Goal: Information Seeking & Learning: Learn about a topic

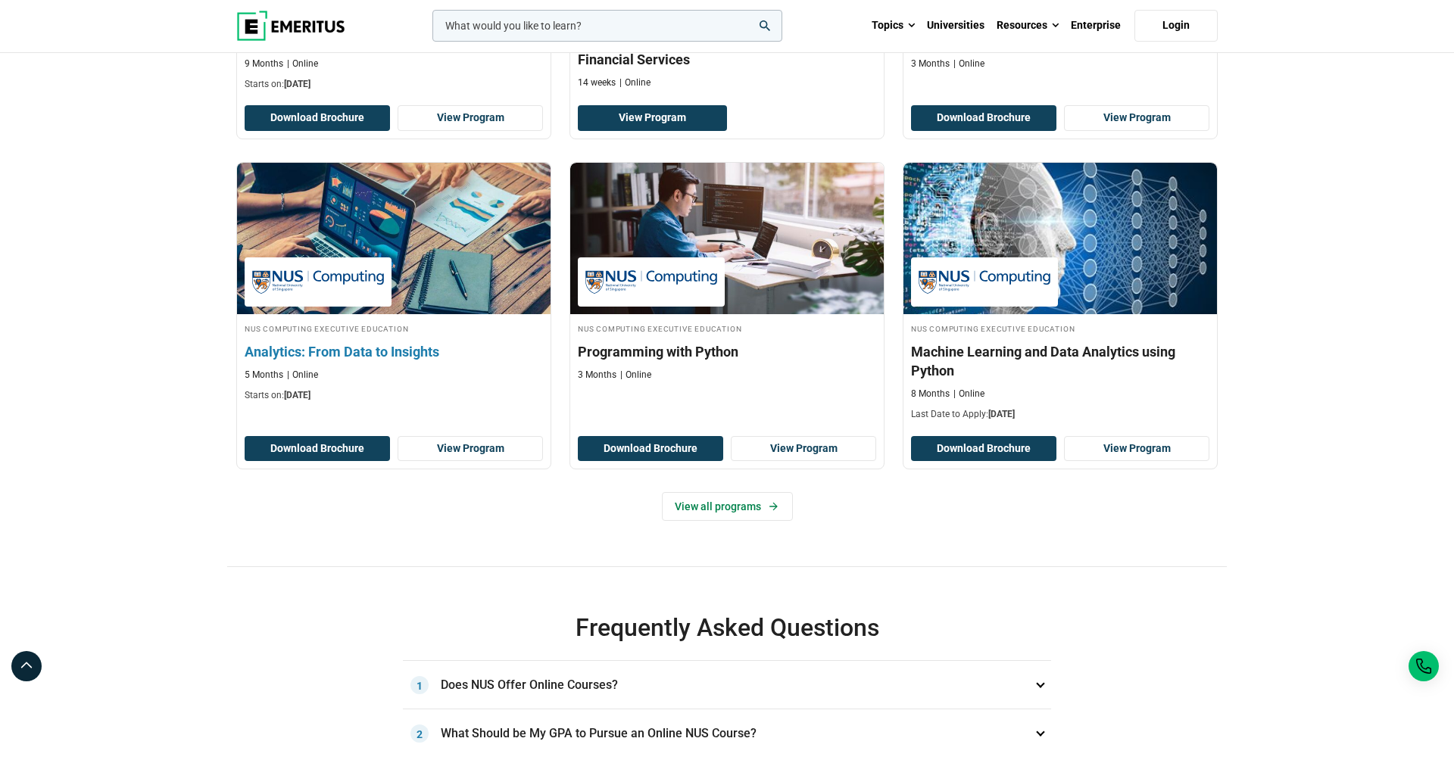
scroll to position [477, 0]
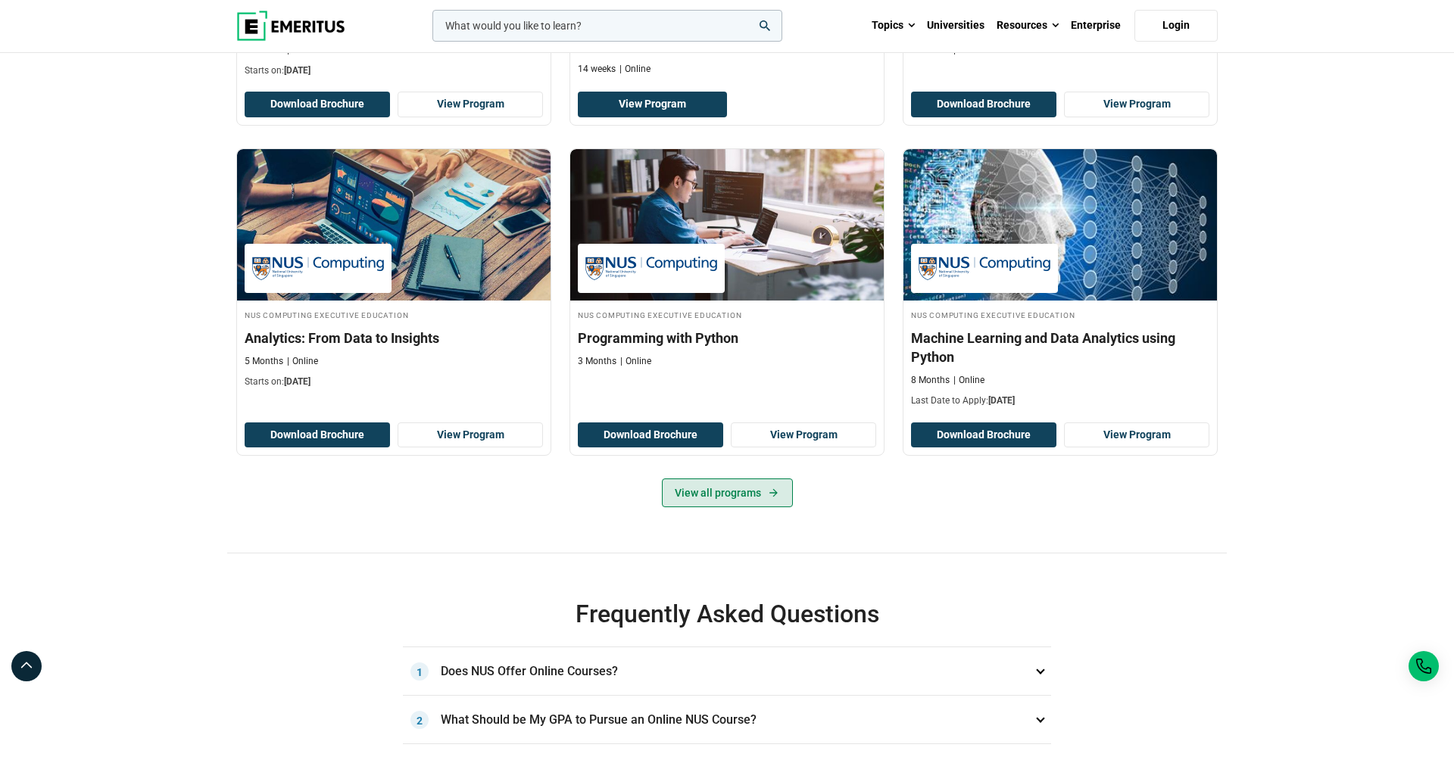
click at [755, 508] on link "View all programs" at bounding box center [727, 493] width 131 height 29
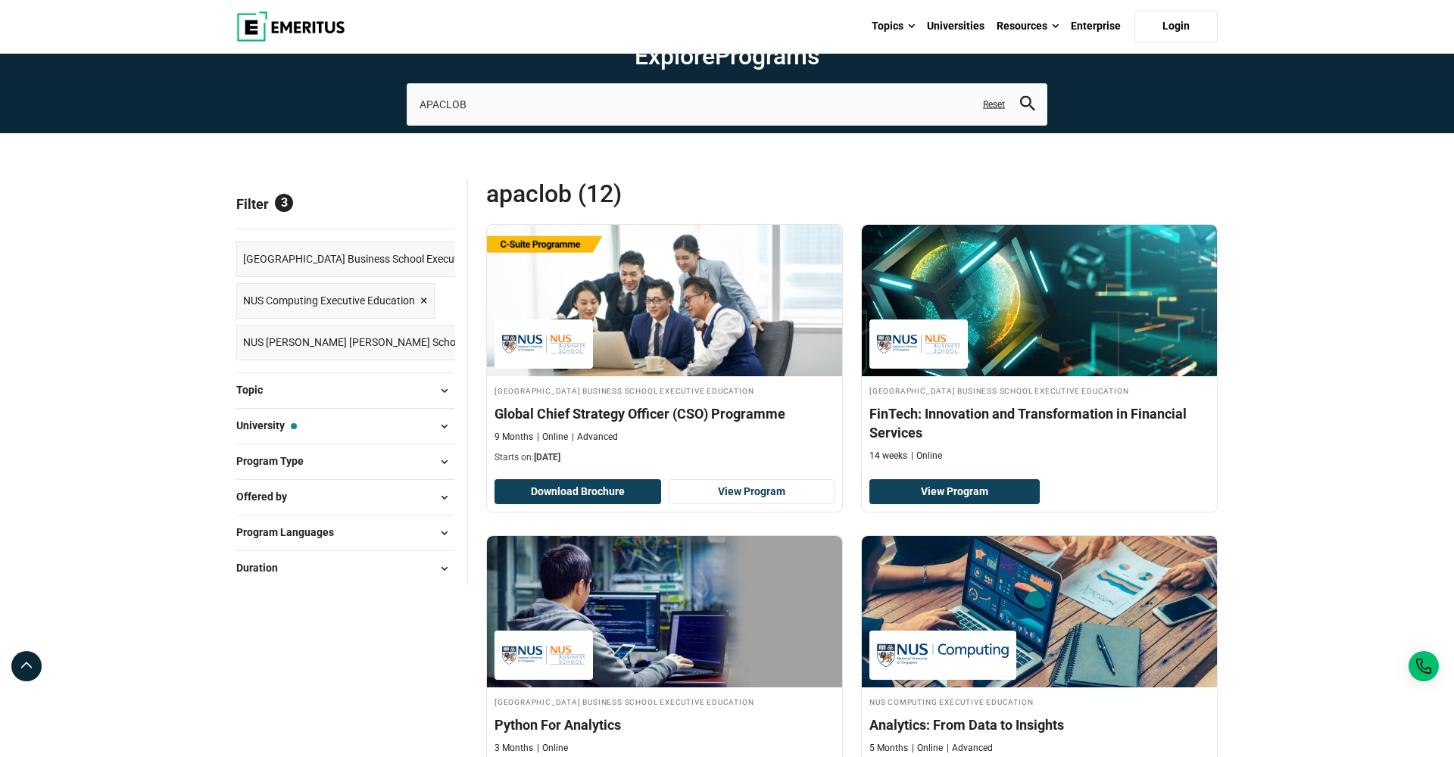
click at [429, 216] on span "Reset all" at bounding box center [431, 206] width 47 height 20
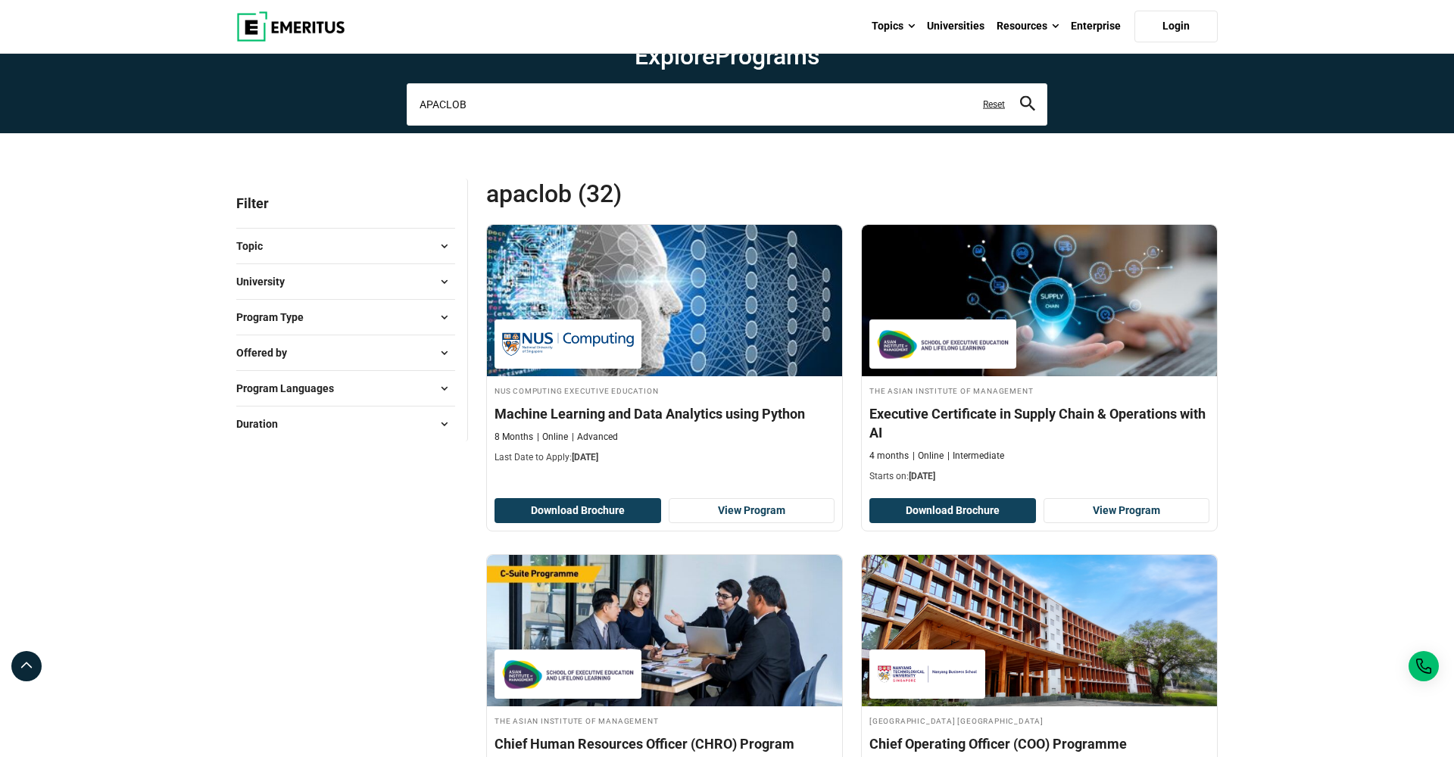
click at [511, 126] on input "APACLOB" at bounding box center [727, 104] width 641 height 42
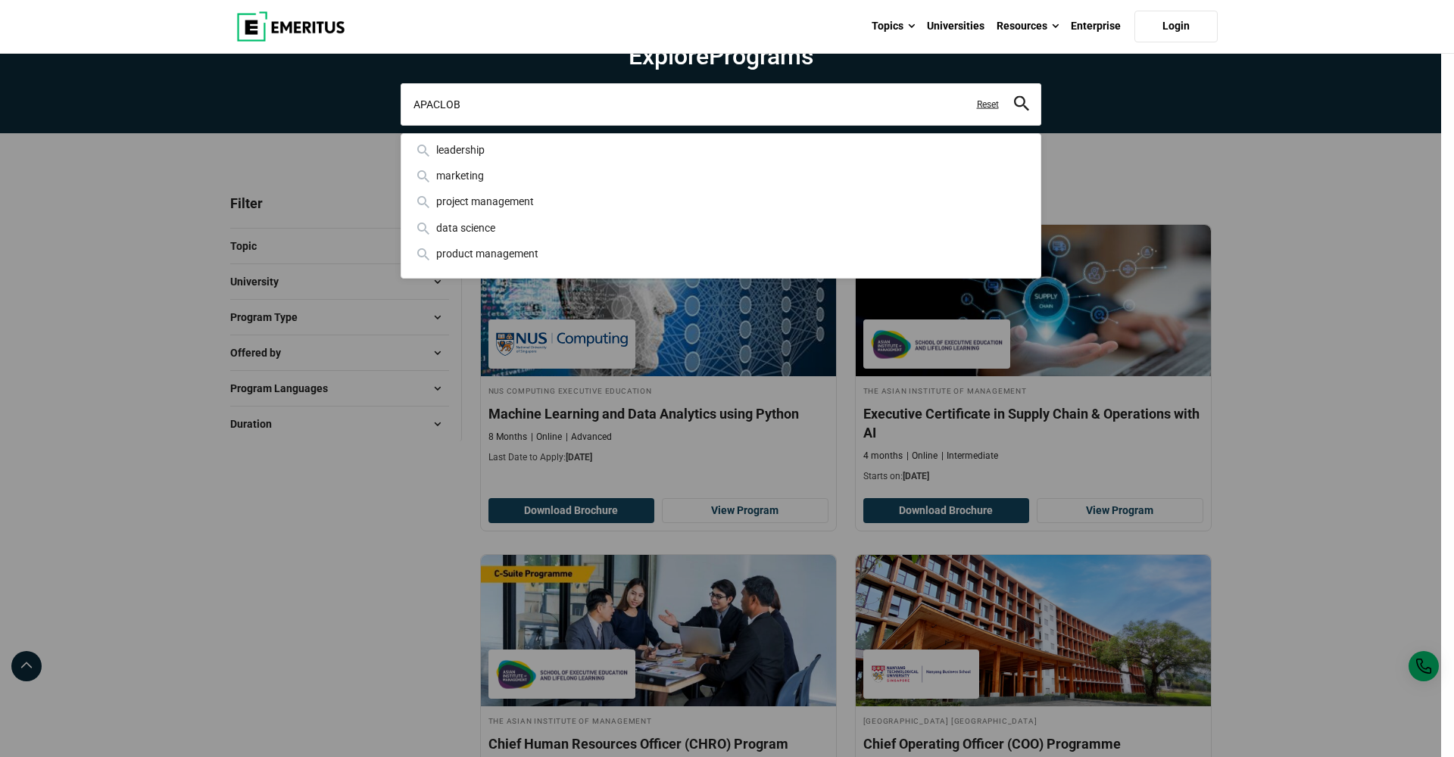
click at [511, 126] on input "APACLOB" at bounding box center [721, 104] width 641 height 42
click at [1021, 113] on button "search" at bounding box center [1021, 103] width 15 height 17
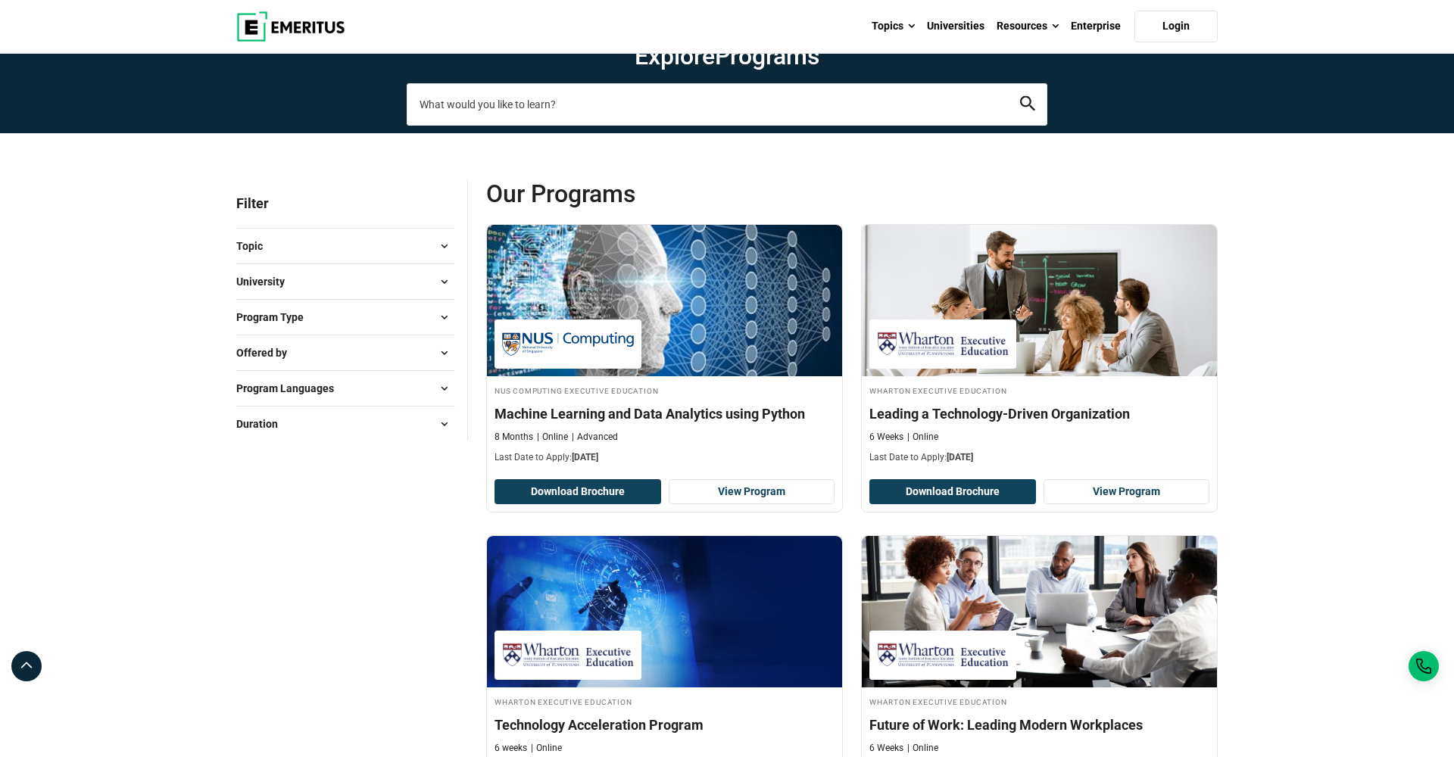
click at [501, 126] on input "search-page" at bounding box center [727, 104] width 641 height 42
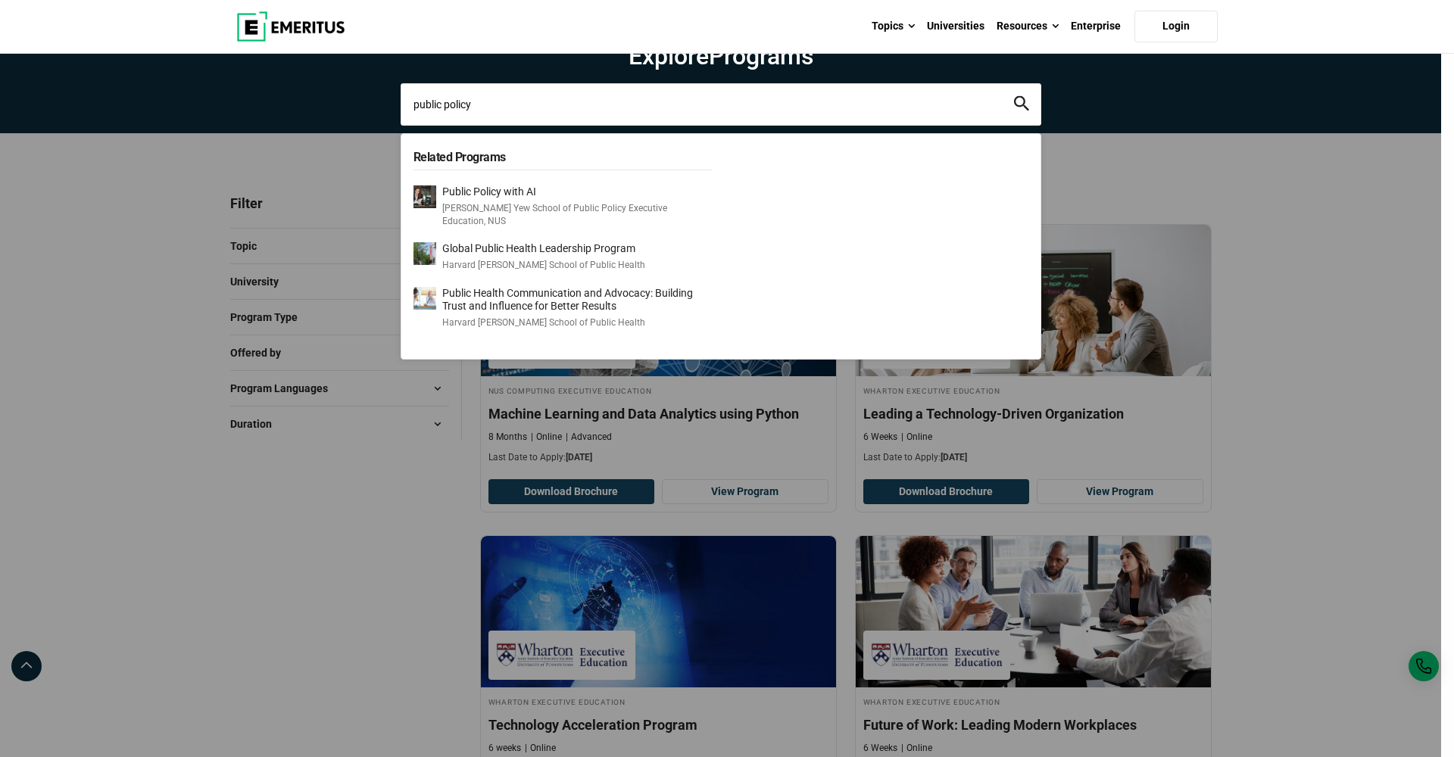
type input "public policy"
click at [1021, 113] on button "search" at bounding box center [1021, 103] width 15 height 17
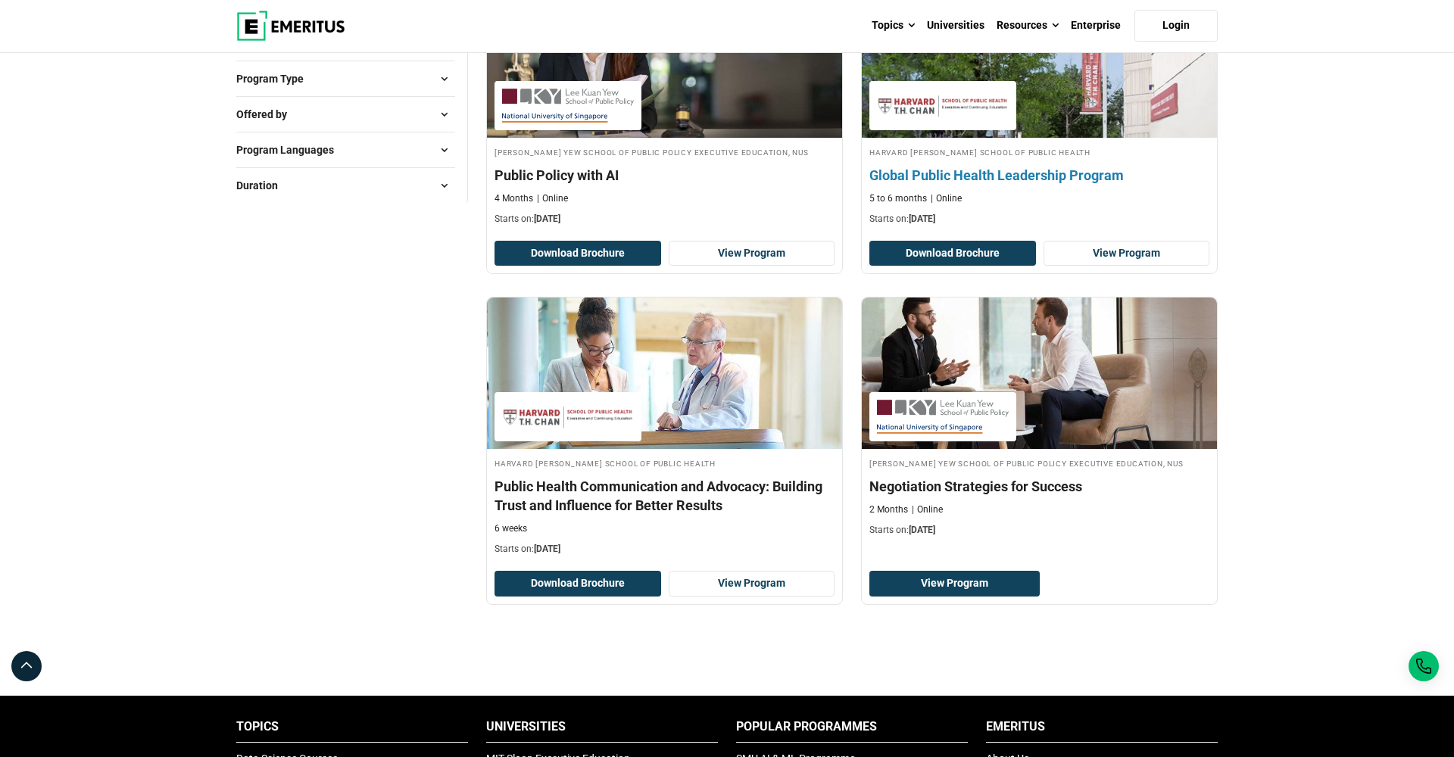
scroll to position [230, 0]
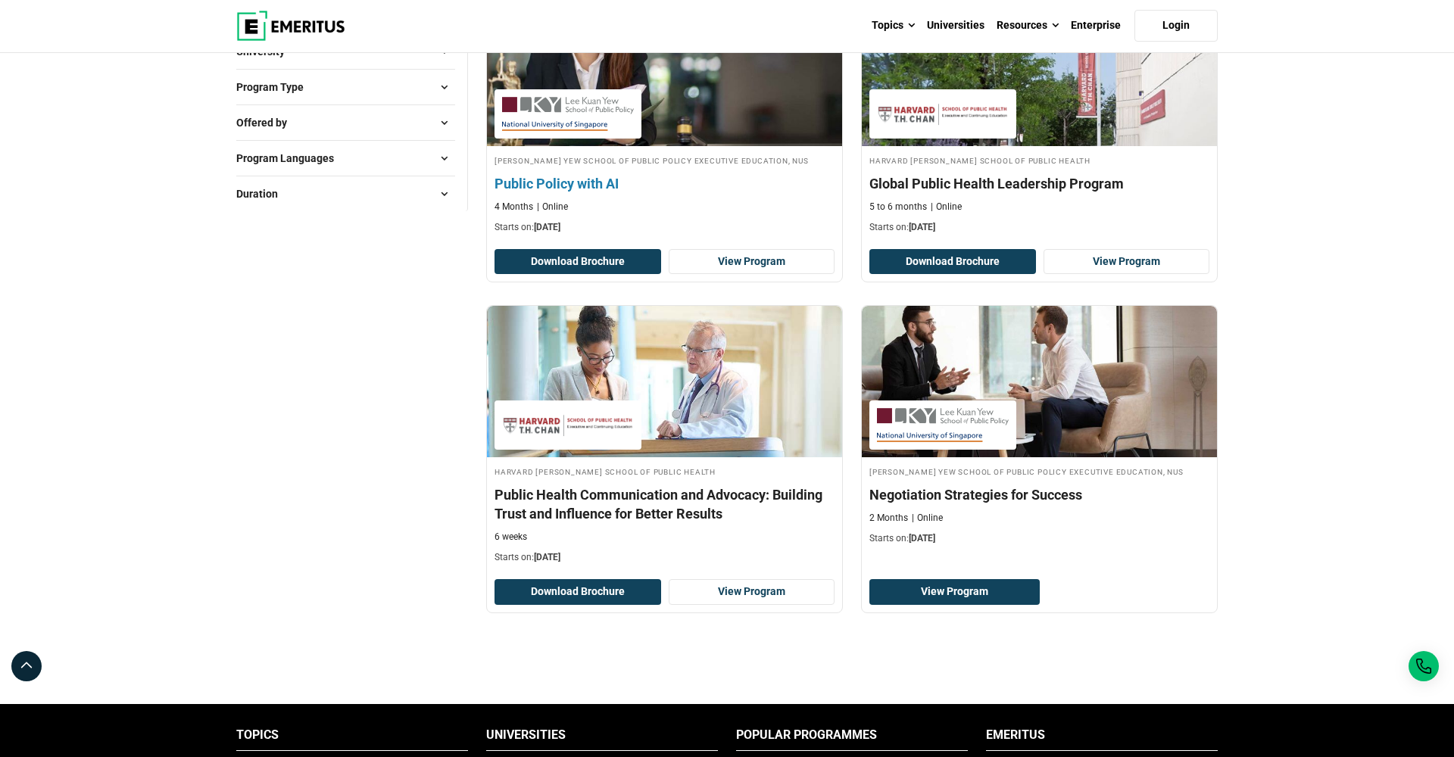
click at [614, 131] on img at bounding box center [568, 114] width 132 height 34
